Goal: Check status: Check status

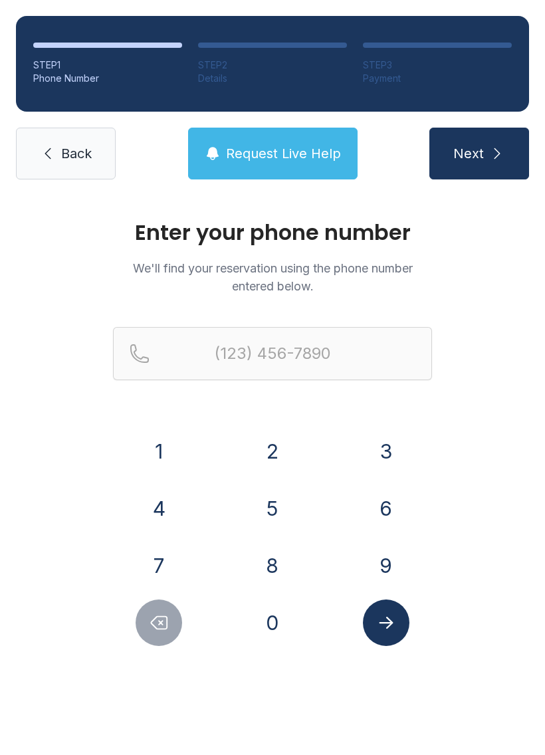
click at [385, 461] on button "3" at bounding box center [386, 451] width 47 height 47
click at [264, 518] on button "5" at bounding box center [272, 508] width 47 height 47
click at [268, 463] on button "2" at bounding box center [272, 451] width 47 height 47
click at [265, 451] on button "2" at bounding box center [272, 451] width 47 height 47
click at [384, 509] on button "6" at bounding box center [386, 508] width 47 height 47
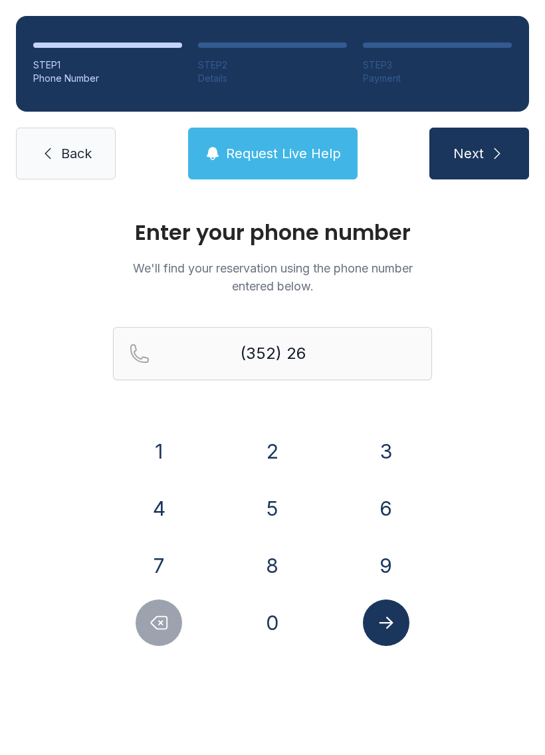
click at [394, 452] on button "3" at bounding box center [386, 451] width 47 height 47
click at [161, 518] on button "4" at bounding box center [159, 508] width 47 height 47
click at [394, 439] on button "3" at bounding box center [386, 451] width 47 height 47
click at [384, 576] on button "9" at bounding box center [386, 565] width 47 height 47
click at [256, 643] on div "0" at bounding box center [273, 622] width 92 height 47
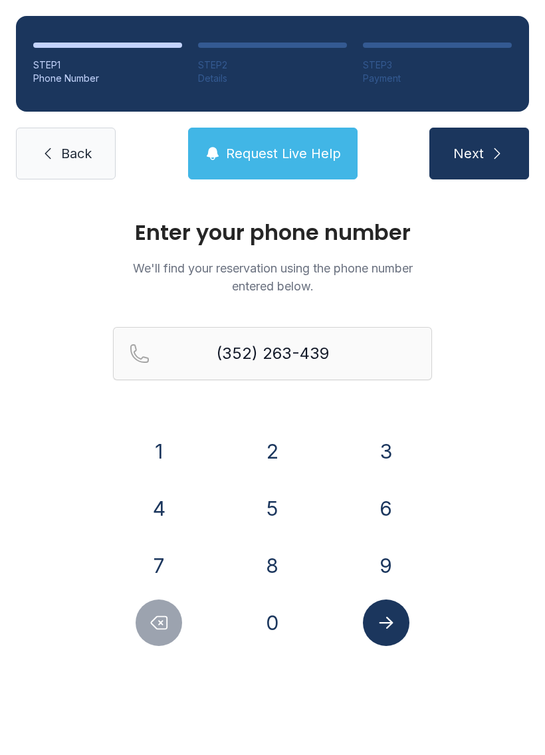
click at [271, 621] on button "0" at bounding box center [272, 622] width 47 height 47
type input "[PHONE_NUMBER]"
click at [61, 175] on link "Back" at bounding box center [66, 154] width 100 height 52
